Goal: Navigation & Orientation: Find specific page/section

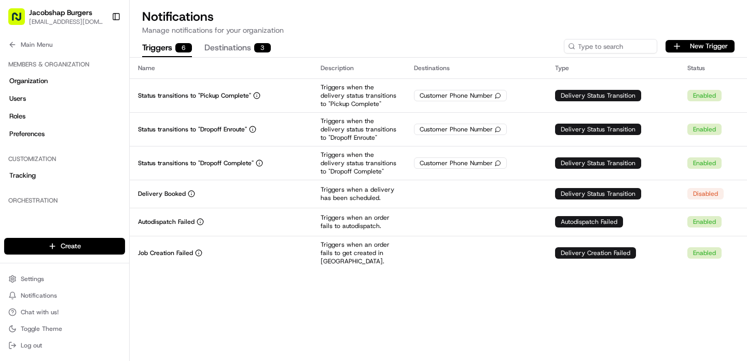
scroll to position [255, 0]
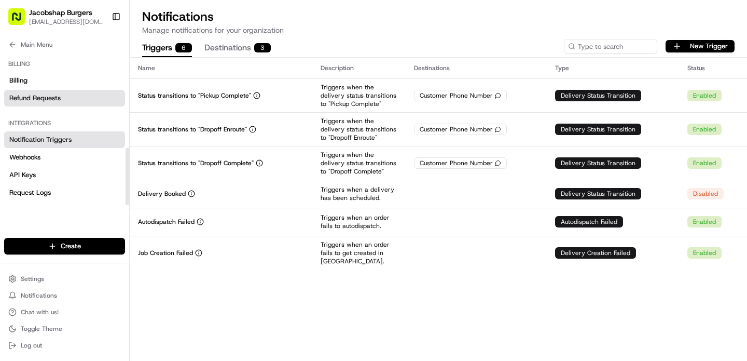
click at [48, 99] on span "Refund Requests" at bounding box center [34, 97] width 51 height 9
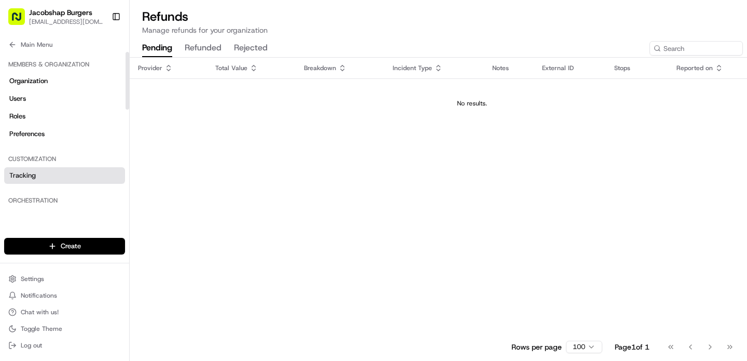
scroll to position [6, 0]
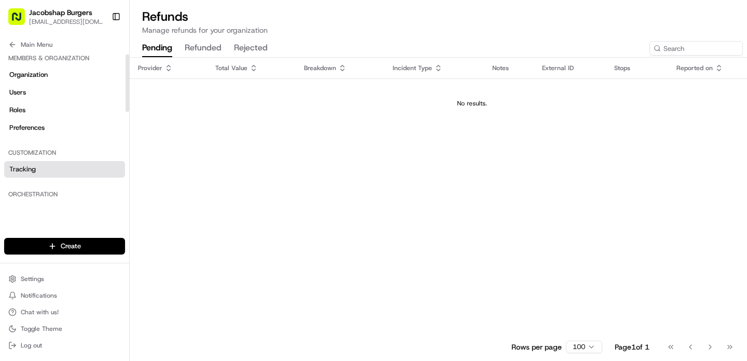
click at [62, 176] on link "Tracking" at bounding box center [64, 169] width 121 height 17
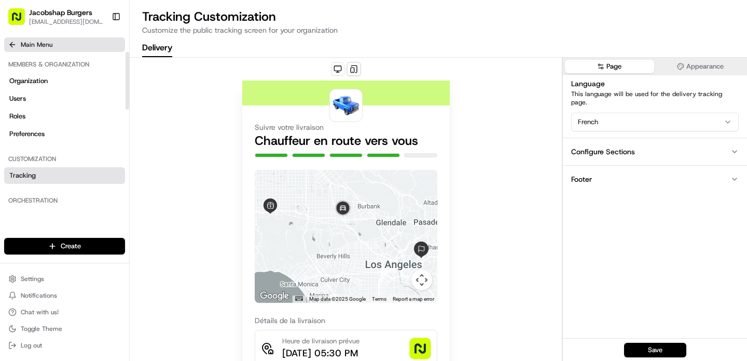
click at [47, 49] on button "Main Menu" at bounding box center [64, 44] width 121 height 15
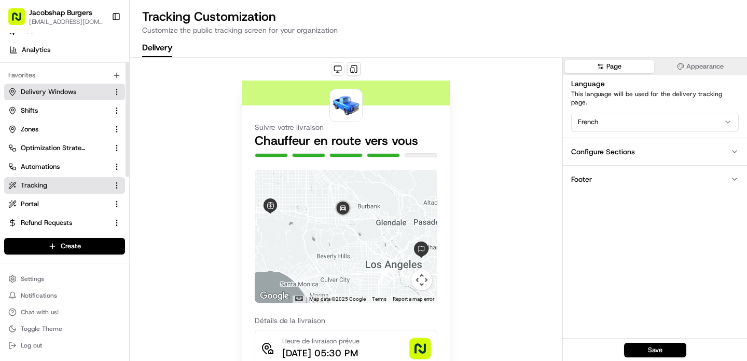
click at [65, 89] on span "Delivery Windows" at bounding box center [49, 91] width 56 height 9
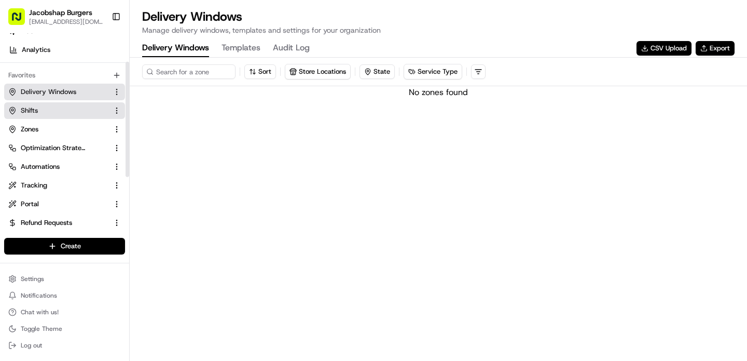
click at [60, 113] on link "Shifts" at bounding box center [58, 110] width 100 height 9
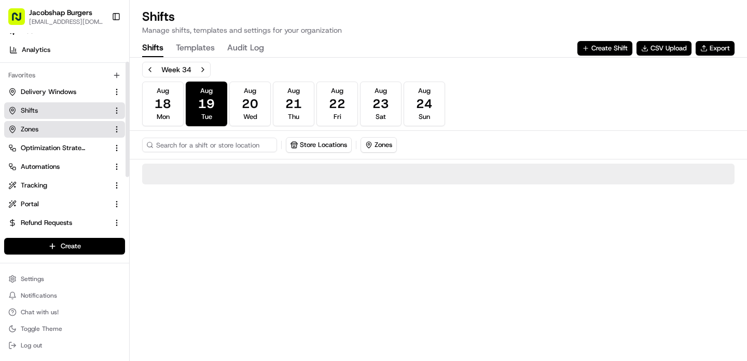
click at [65, 136] on button "Zones" at bounding box center [64, 129] width 121 height 17
